Goal: Entertainment & Leisure: Consume media (video, audio)

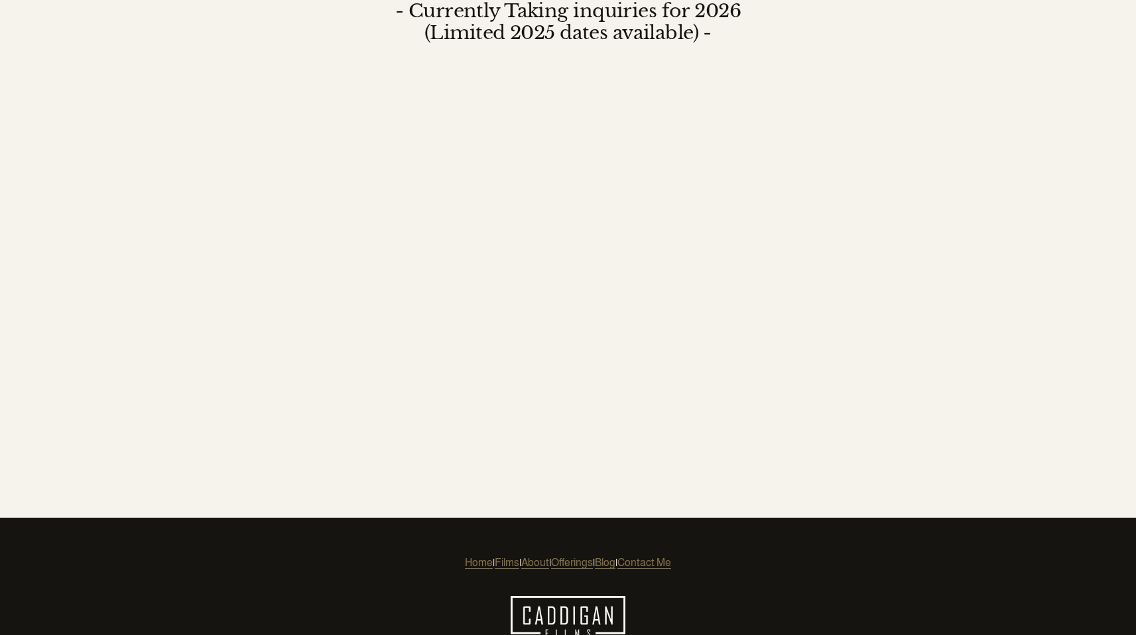
scroll to position [4965, 0]
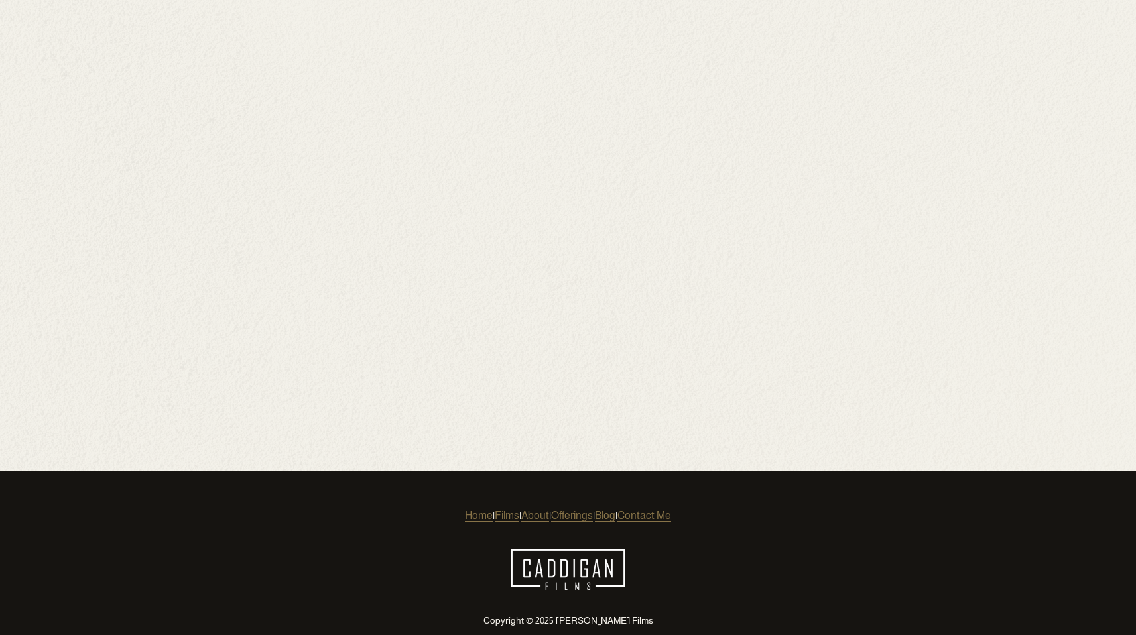
click at [495, 508] on link "Films" at bounding box center [507, 516] width 25 height 16
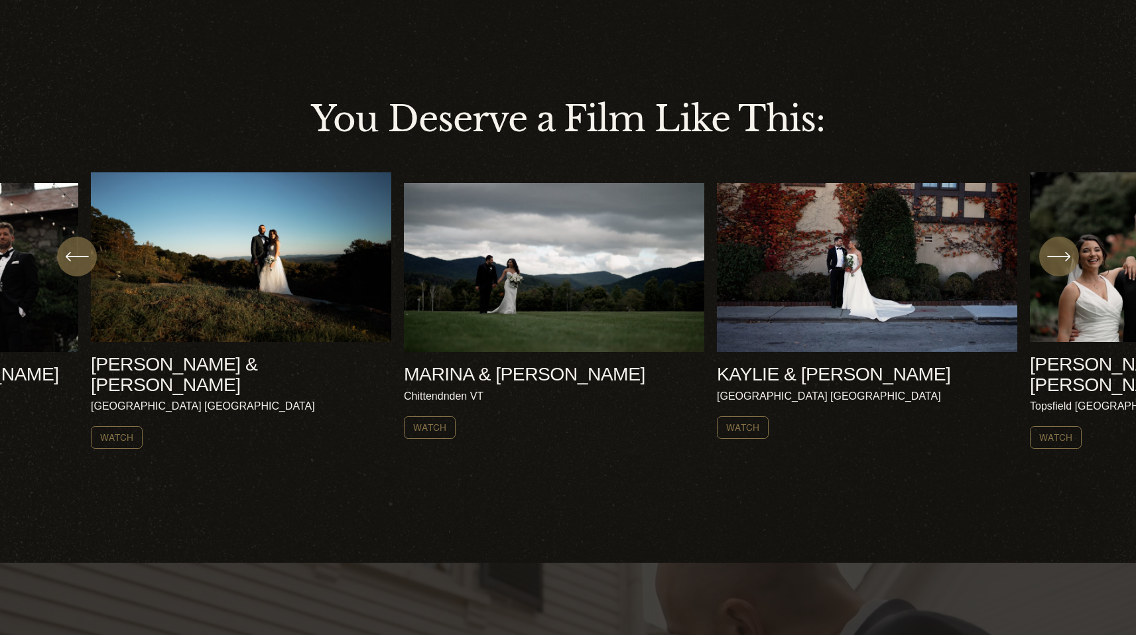
scroll to position [465, 0]
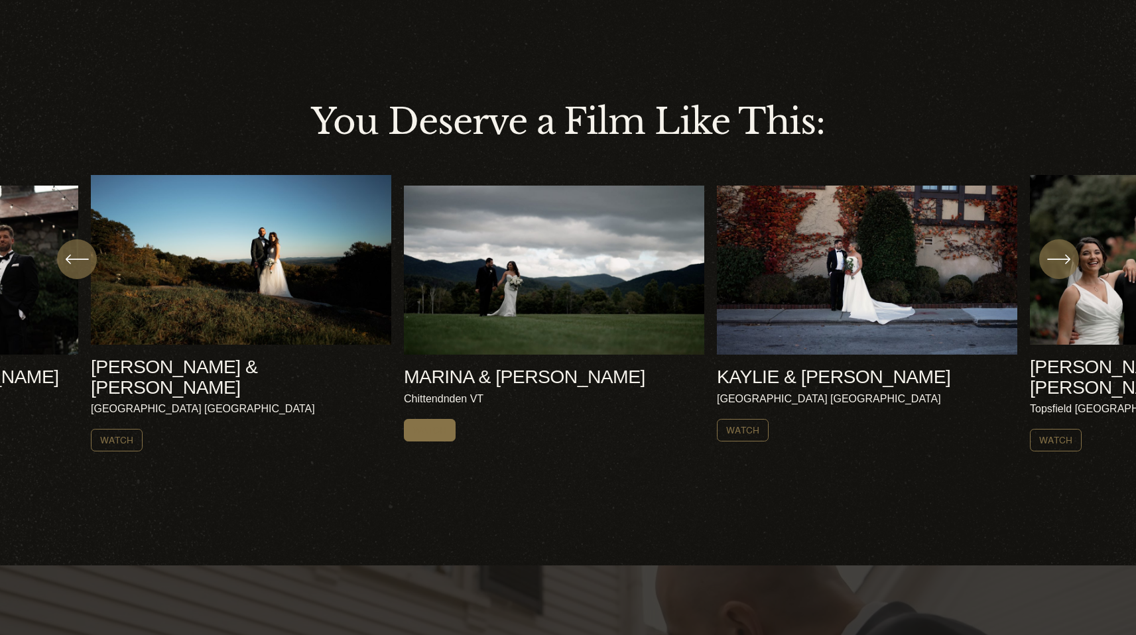
click at [432, 424] on link "Watch" at bounding box center [430, 430] width 52 height 23
